Goal: Transaction & Acquisition: Download file/media

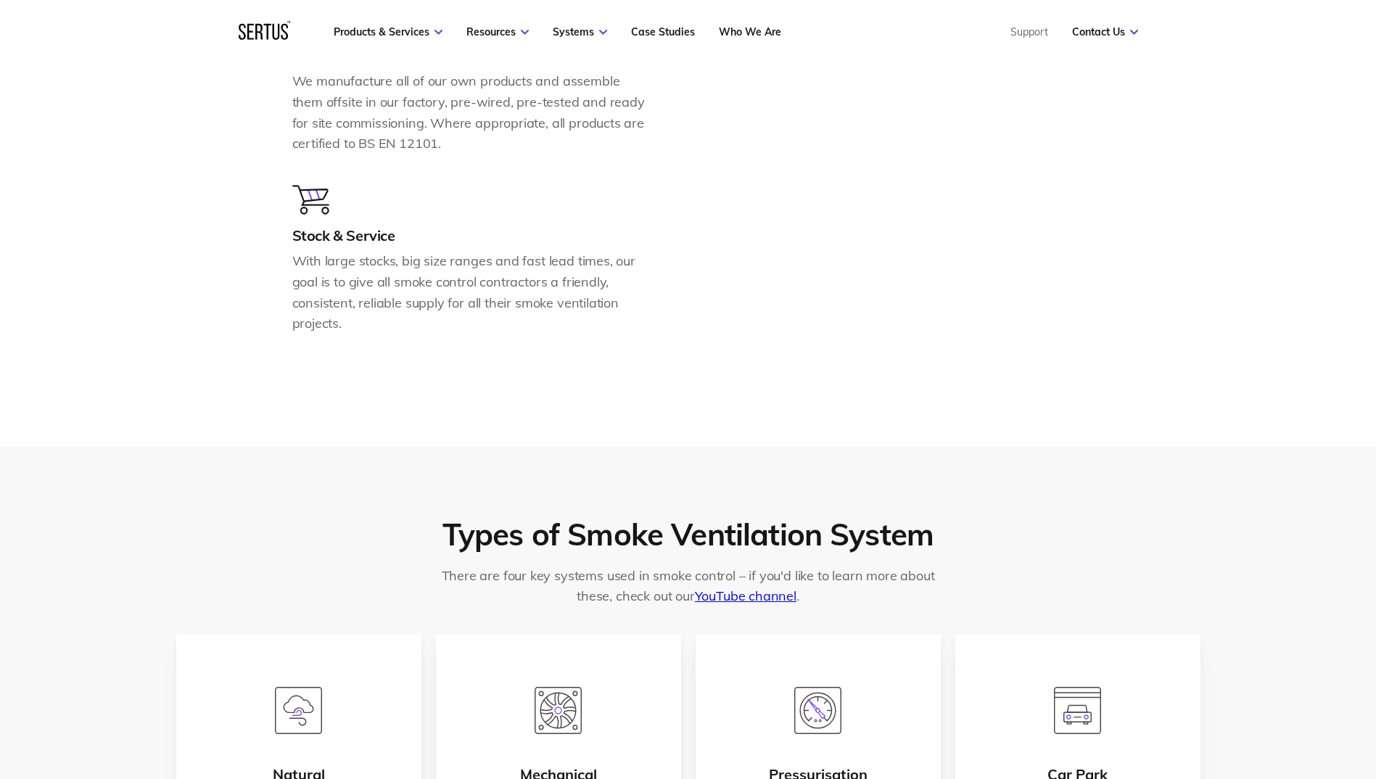
scroll to position [2393, 0]
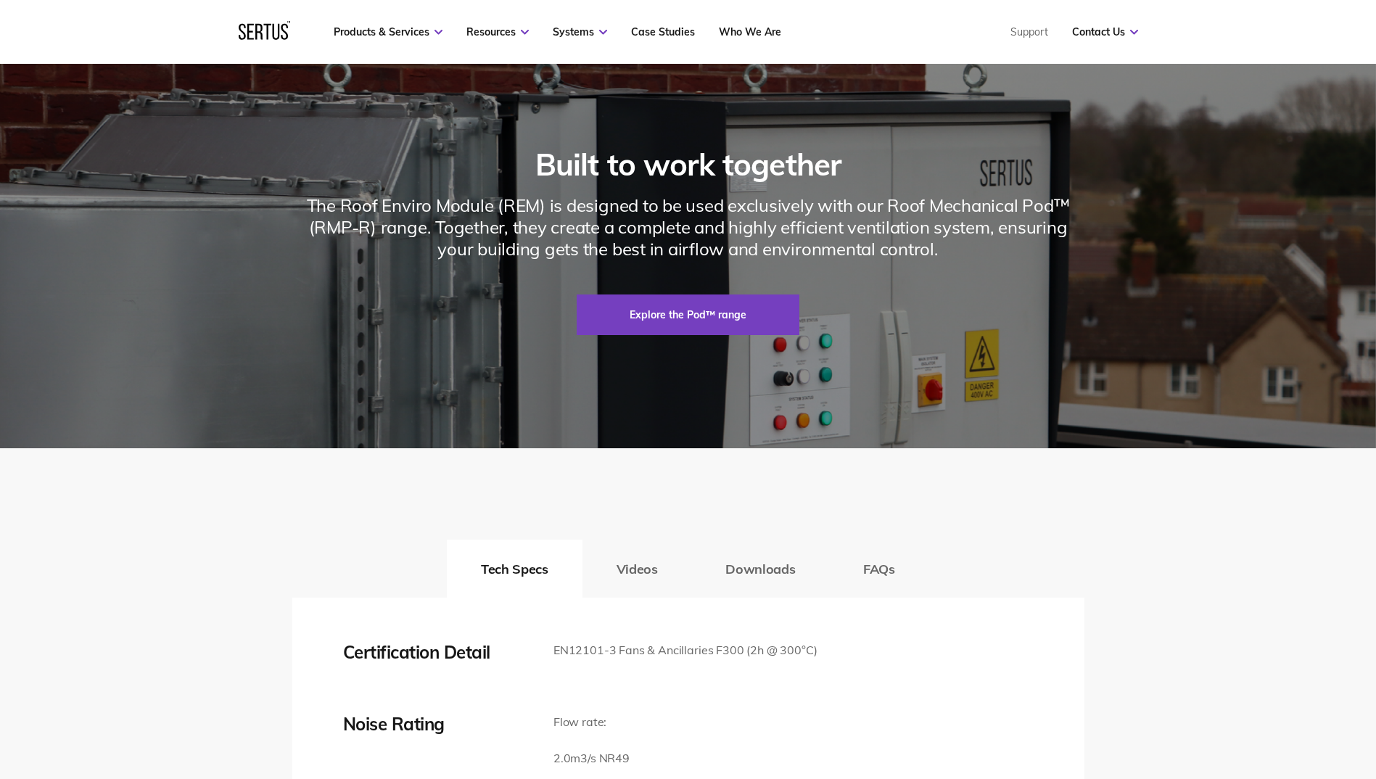
scroll to position [2466, 0]
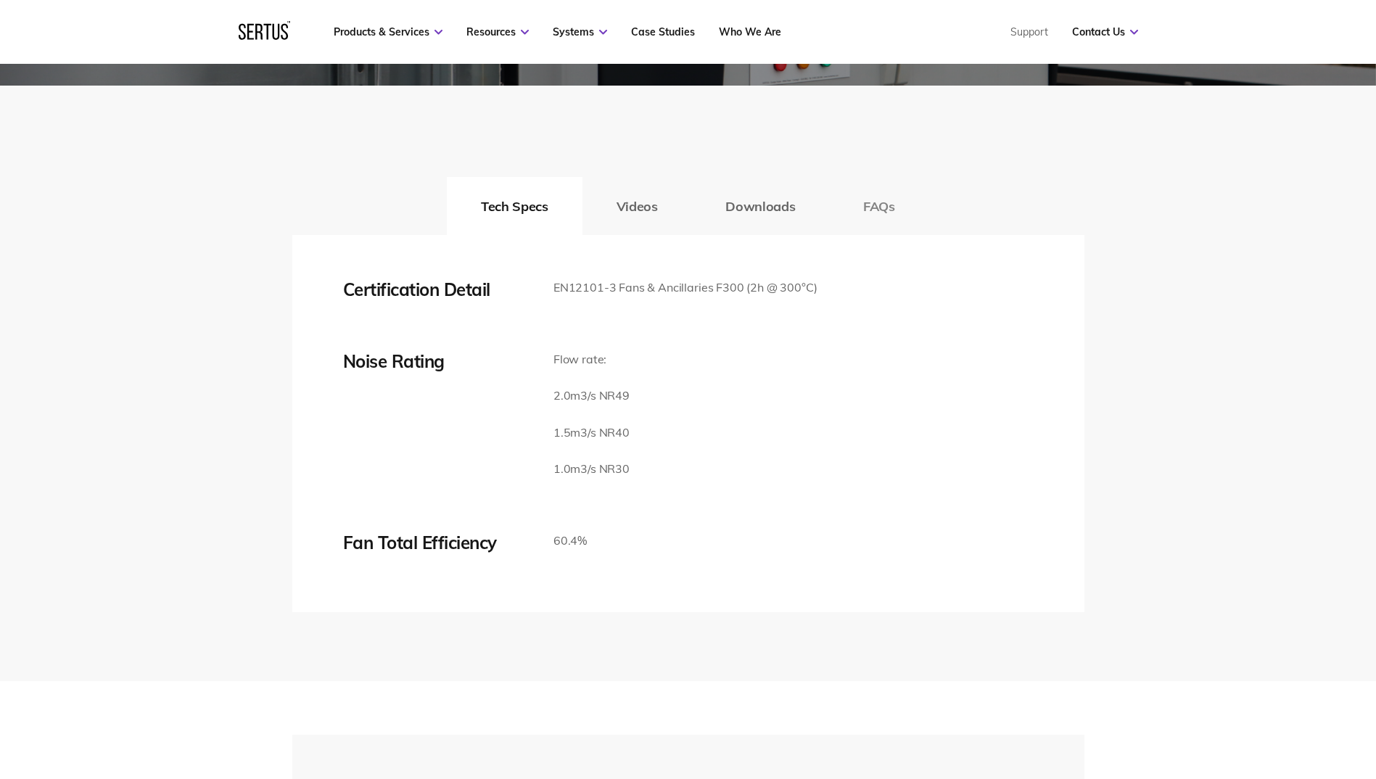
click at [876, 235] on button "FAQs" at bounding box center [879, 206] width 100 height 58
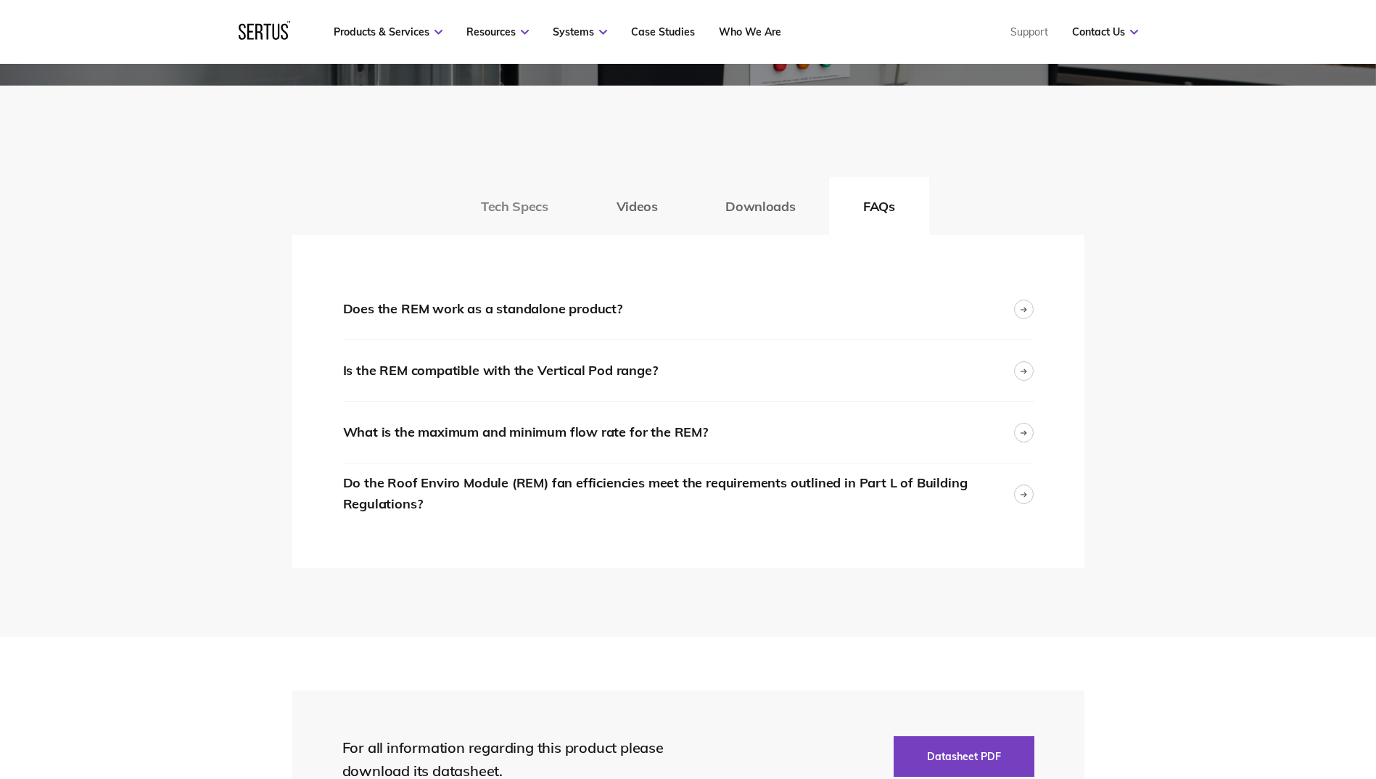
click at [487, 235] on button "Tech Specs" at bounding box center [514, 206] width 135 height 58
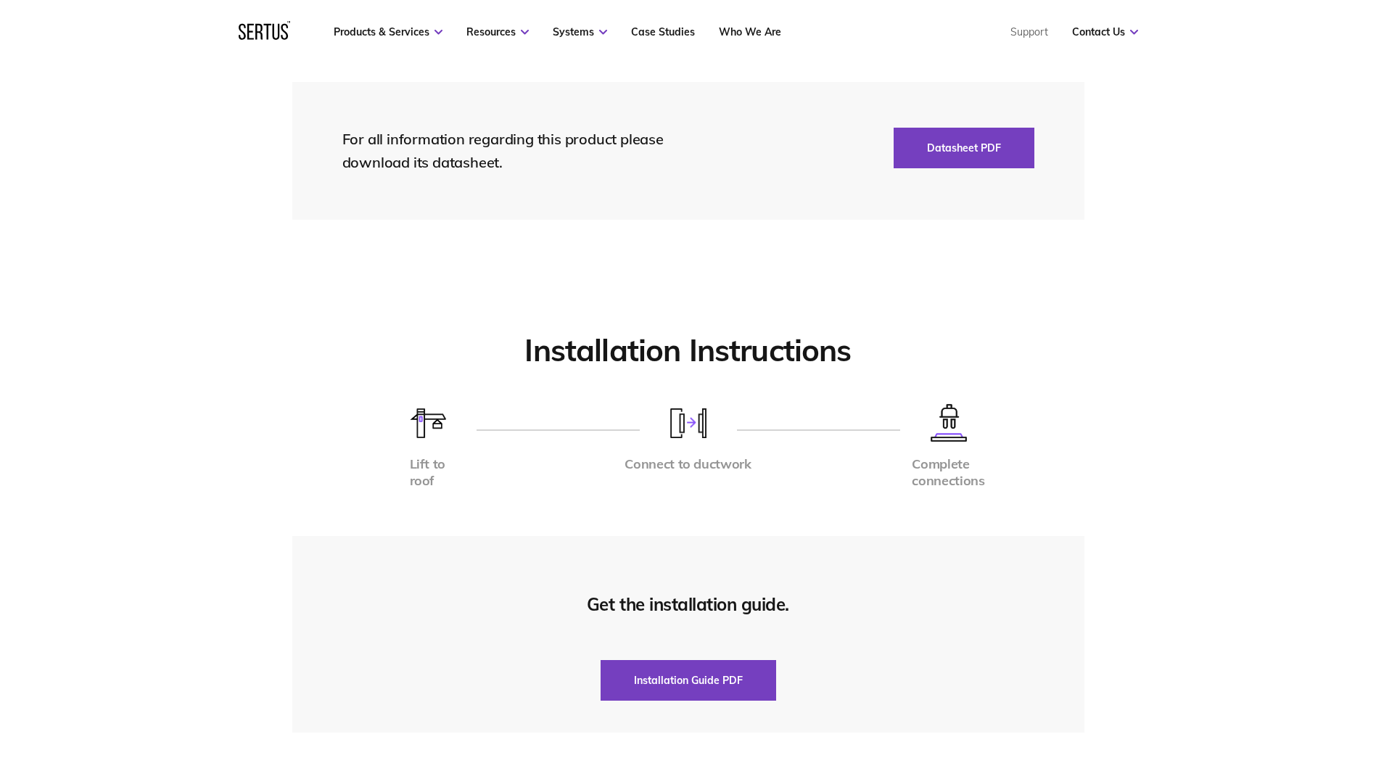
scroll to position [2973, 0]
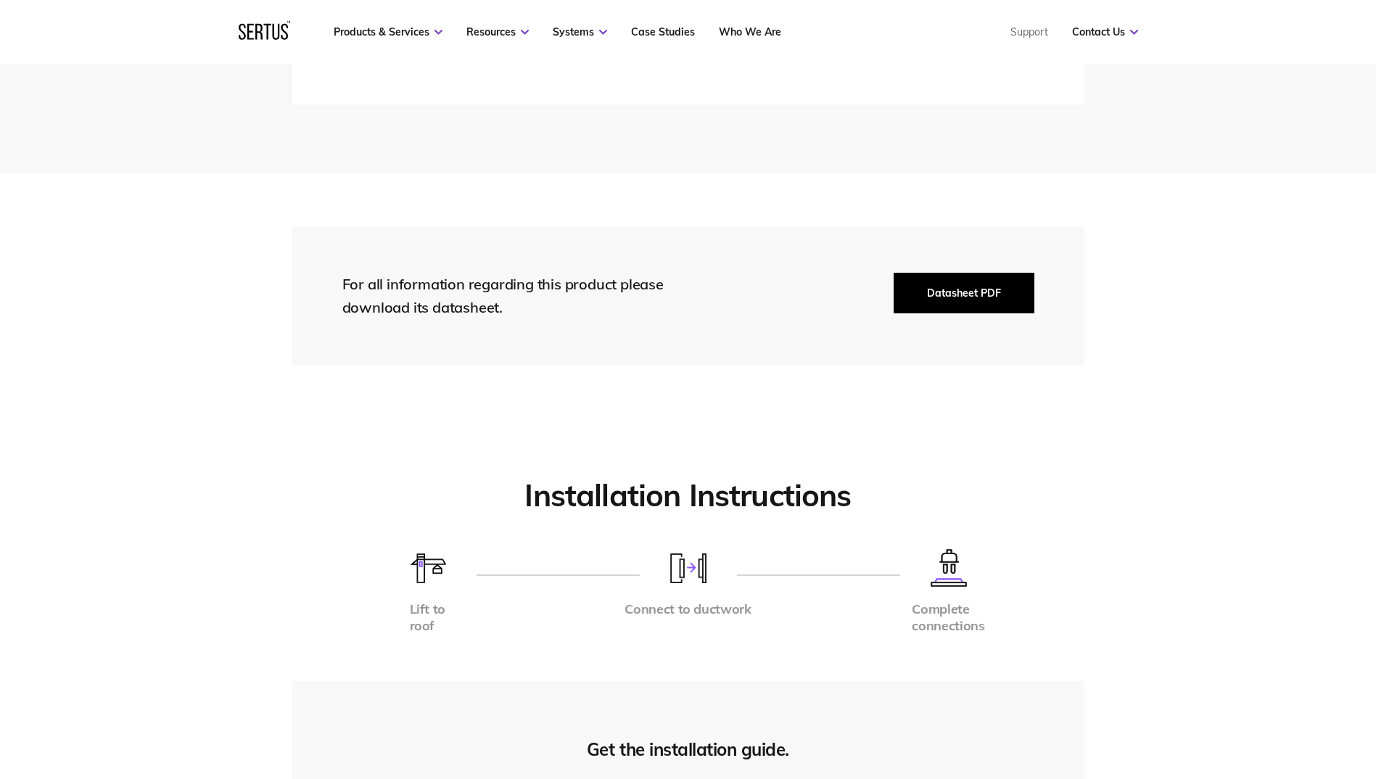
click at [948, 313] on button "Datasheet PDF" at bounding box center [963, 293] width 141 height 41
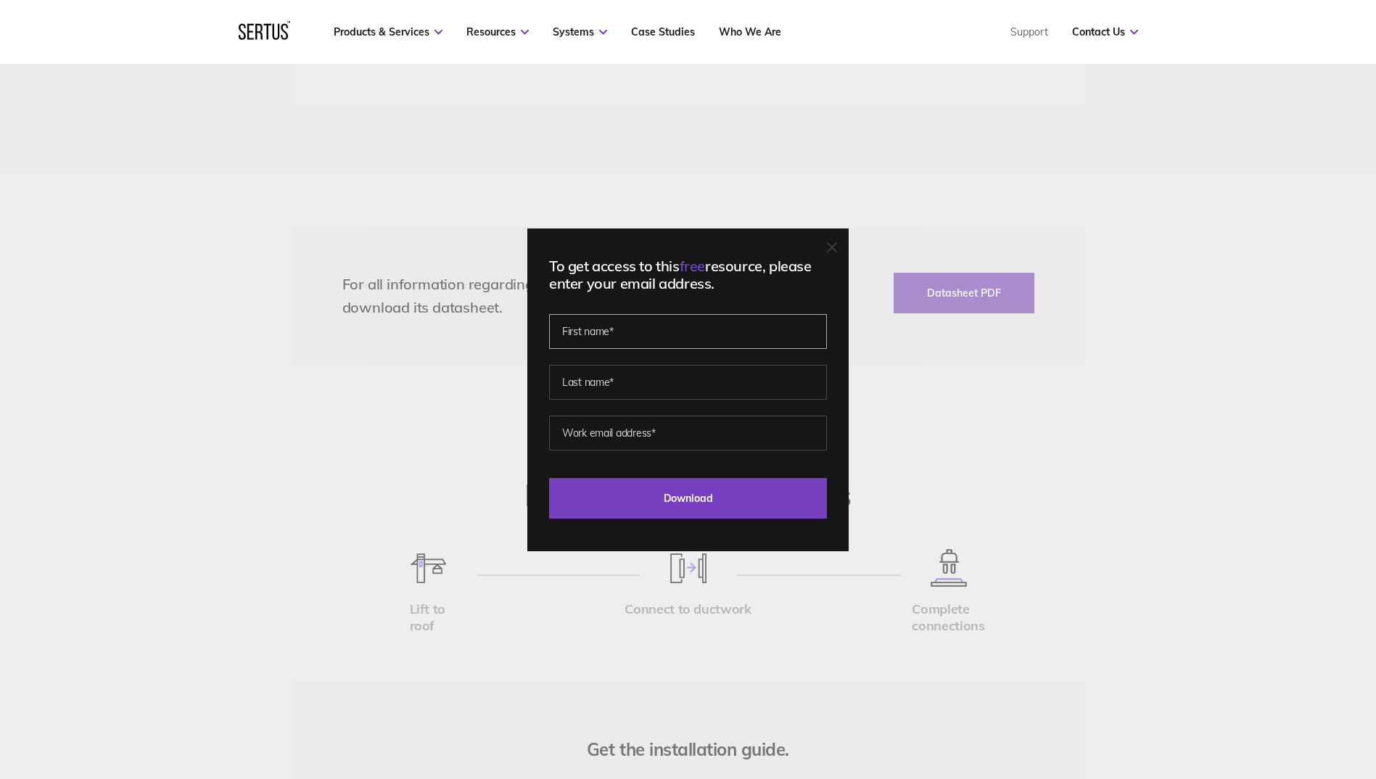
click at [732, 344] on input "text" at bounding box center [688, 331] width 278 height 35
type input "JY"
type input "Khoo"
type input "jy.khoo@niallmclaughlin.com"
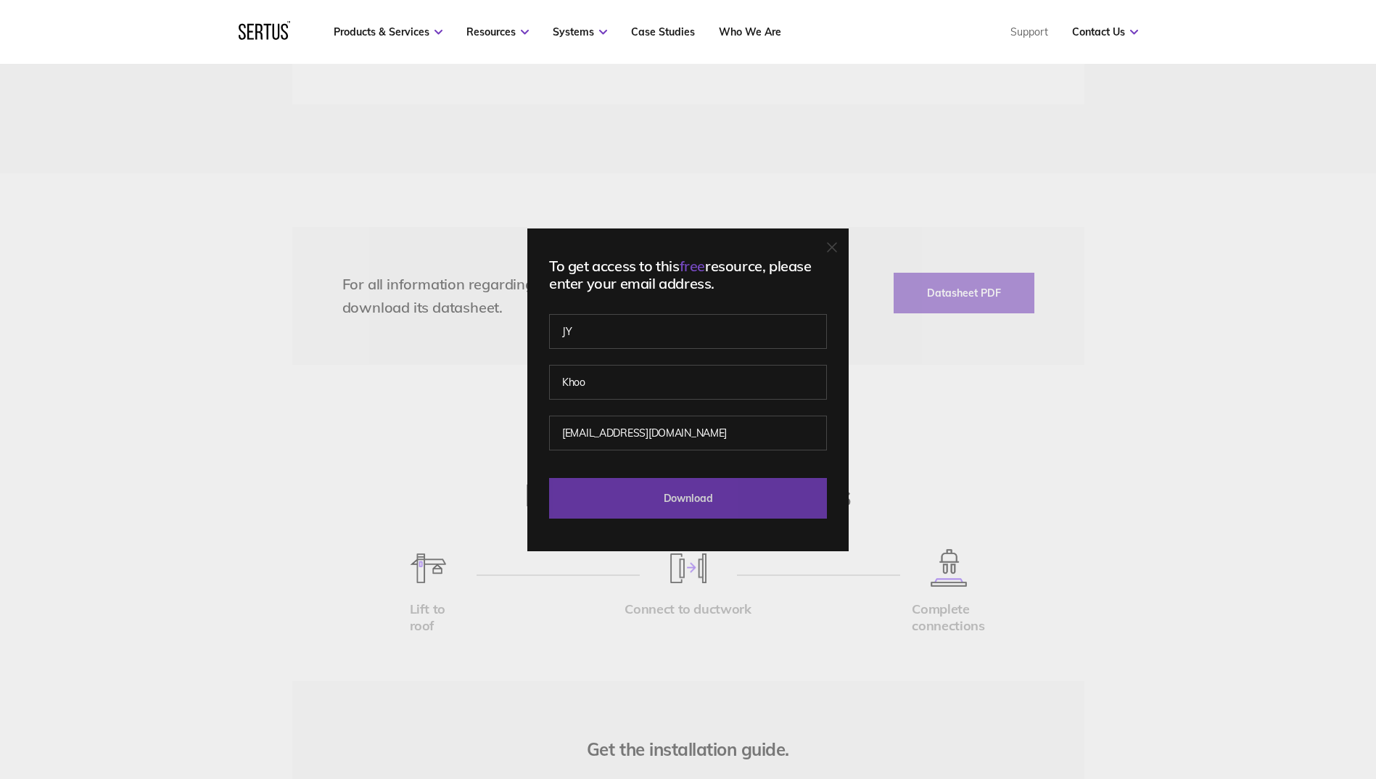
click at [682, 508] on input "Download" at bounding box center [688, 498] width 278 height 41
